Goal: Information Seeking & Learning: Ask a question

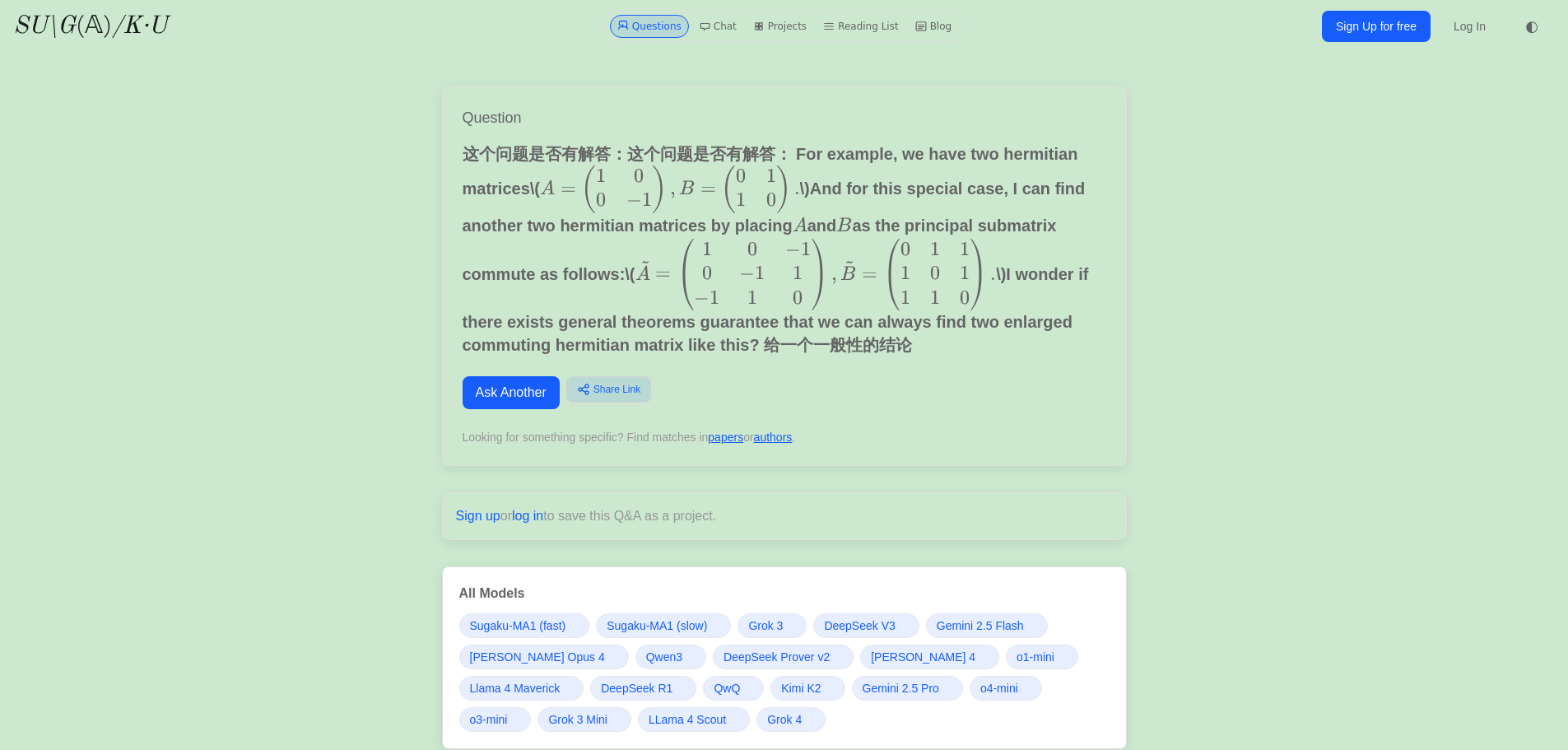
scroll to position [384, 0]
